Goal: Browse casually

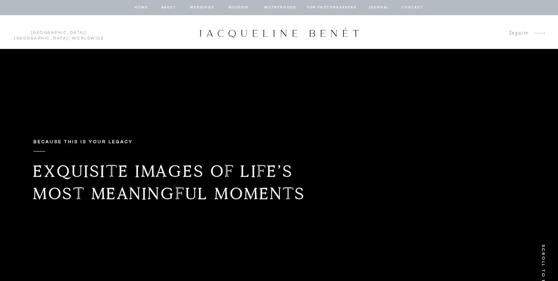
click at [204, 8] on nav "Weddings" at bounding box center [202, 7] width 26 height 7
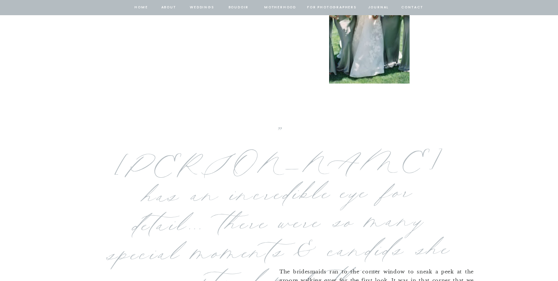
scroll to position [356, 0]
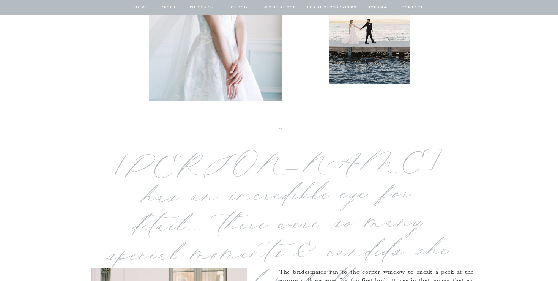
click at [383, 56] on div at bounding box center [369, 28] width 80 height 111
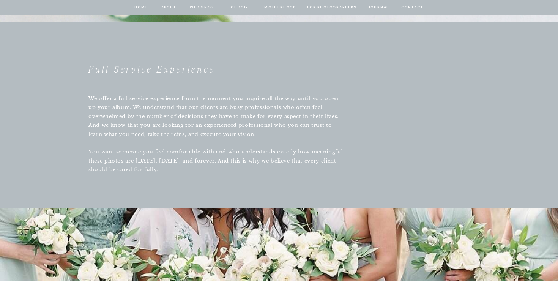
scroll to position [1099, 0]
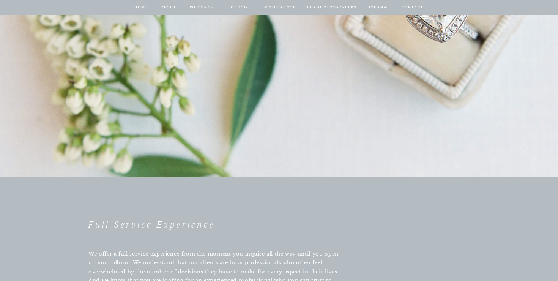
scroll to position [719, 0]
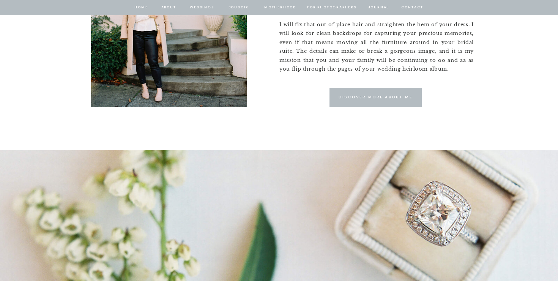
click at [202, 3] on div at bounding box center [169, 6] width 156 height 202
click at [203, 7] on nav "Weddings" at bounding box center [202, 7] width 26 height 7
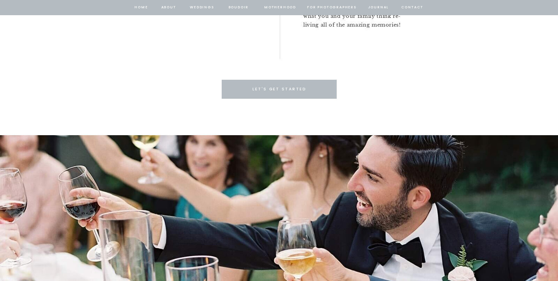
scroll to position [1971, 0]
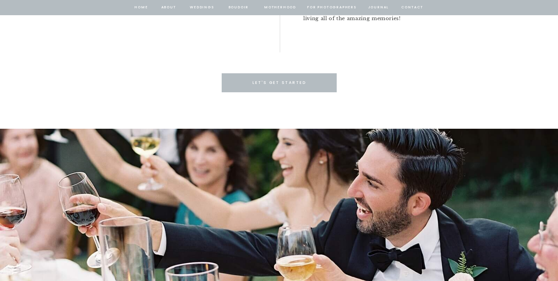
click at [166, 6] on nav "about" at bounding box center [169, 7] width 16 height 7
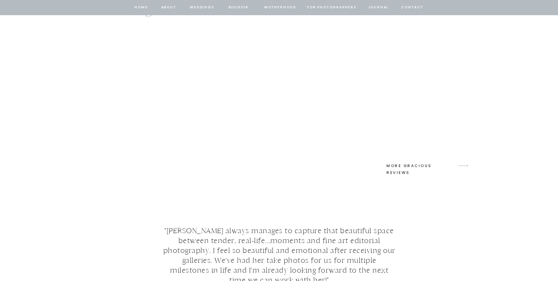
scroll to position [3036, 0]
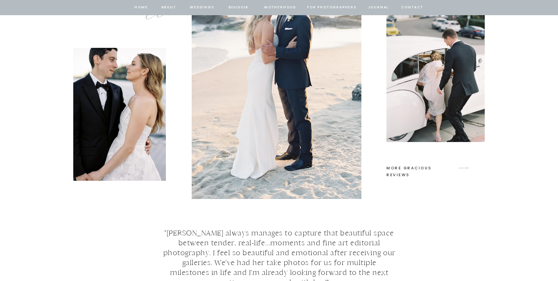
click at [435, 166] on p "MORE GRACIOUS REVIEWS" at bounding box center [420, 168] width 69 height 7
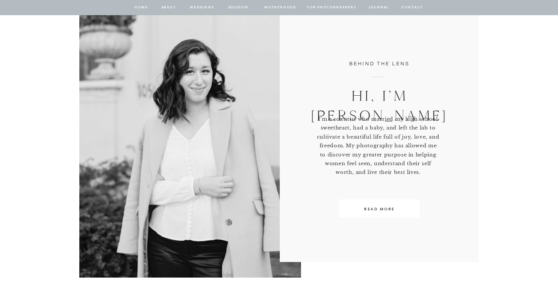
scroll to position [0, 0]
